Goal: Task Accomplishment & Management: Use online tool/utility

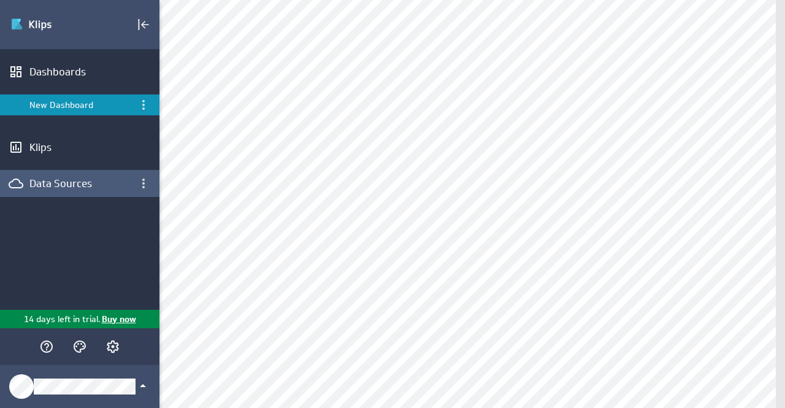
click at [74, 185] on div "Data Sources" at bounding box center [79, 183] width 101 height 13
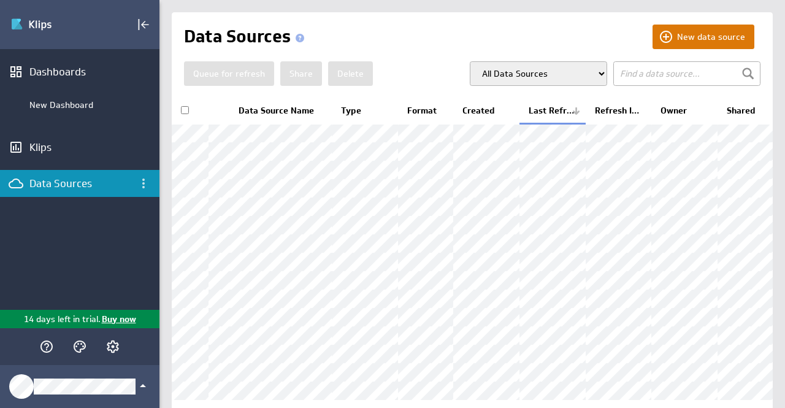
click at [672, 33] on button "New data source" at bounding box center [703, 37] width 102 height 25
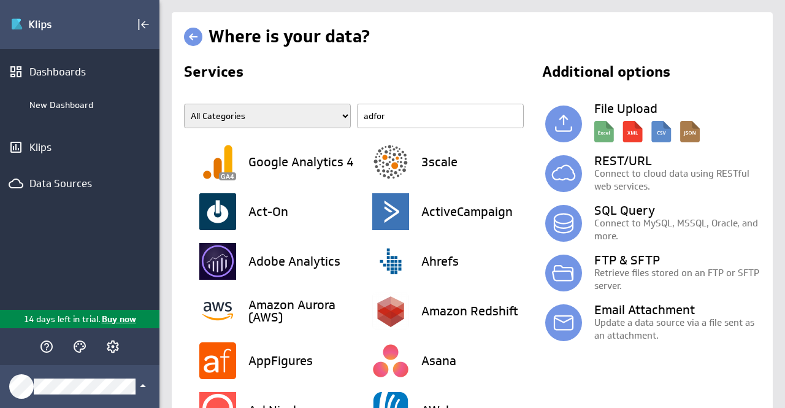
type input "adform"
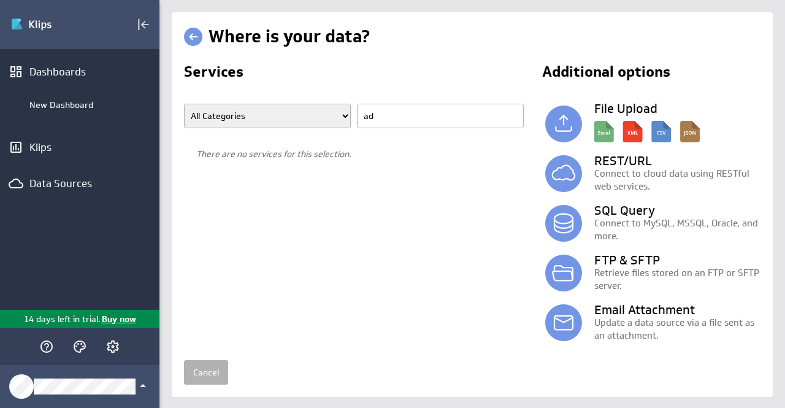
type input "a"
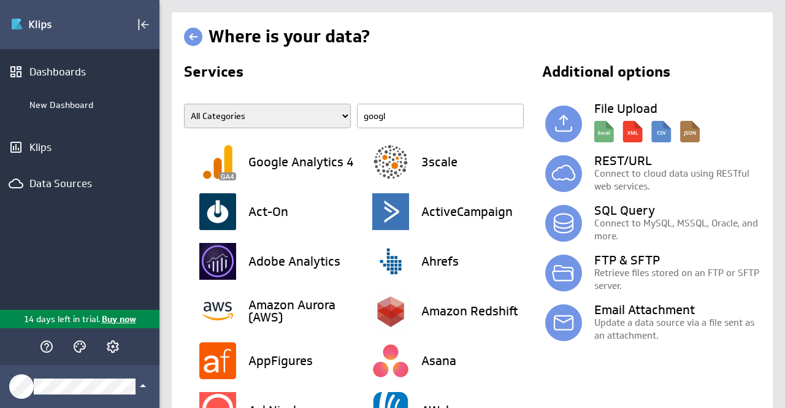
type input "google"
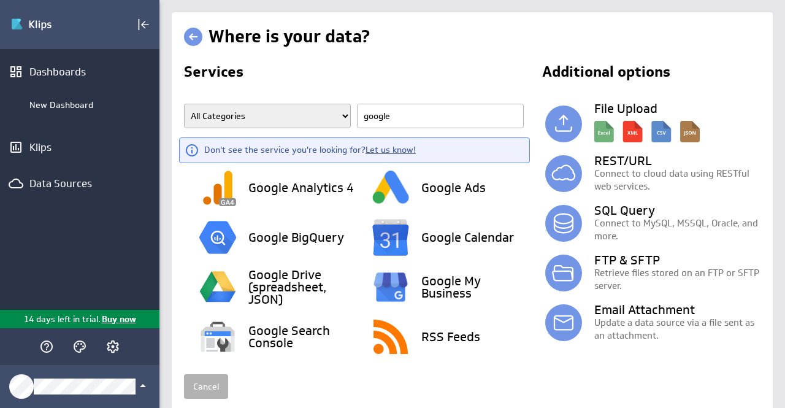
click at [389, 146] on link "Let us know!" at bounding box center [390, 149] width 50 height 11
